Goal: Information Seeking & Learning: Understand process/instructions

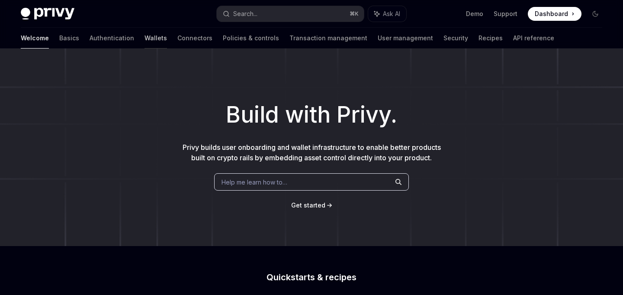
click at [145, 40] on link "Wallets" at bounding box center [156, 38] width 23 height 21
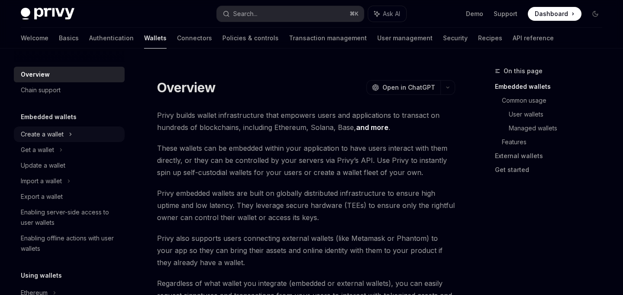
click at [67, 137] on div "Create a wallet" at bounding box center [69, 134] width 111 height 16
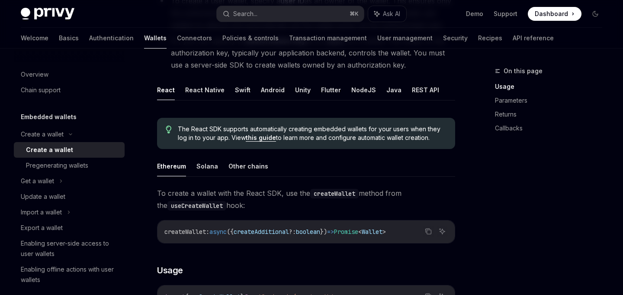
scroll to position [161, 0]
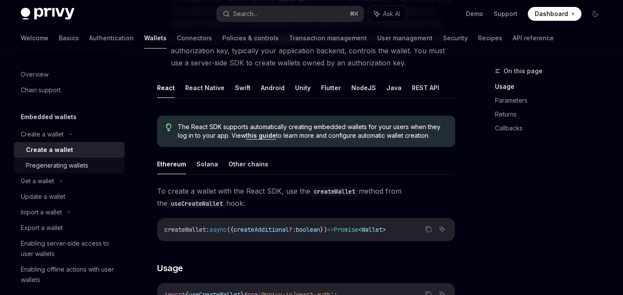
click at [79, 161] on div "Pregenerating wallets" at bounding box center [57, 165] width 62 height 10
type textarea "*"
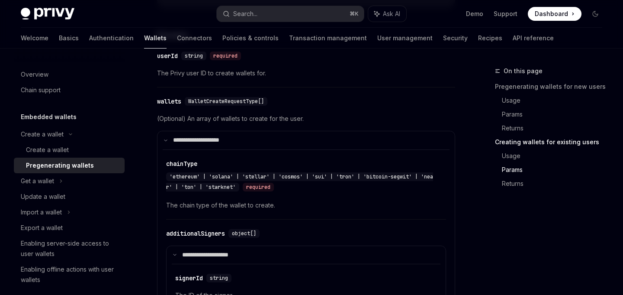
scroll to position [1330, 0]
